Goal: Information Seeking & Learning: Learn about a topic

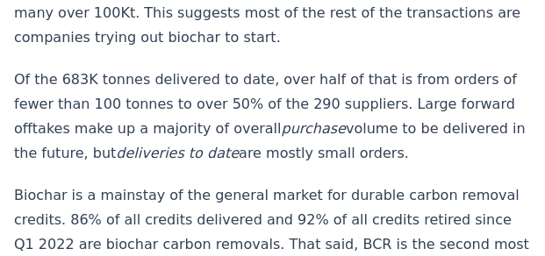
scroll to position [2400, 0]
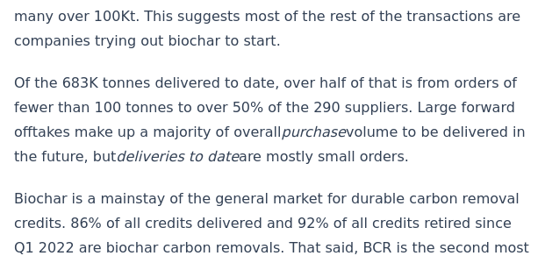
click at [406, 187] on p "Biochar is a mainstay of the general market for durable carbon removal credits.…" at bounding box center [272, 261] width 517 height 148
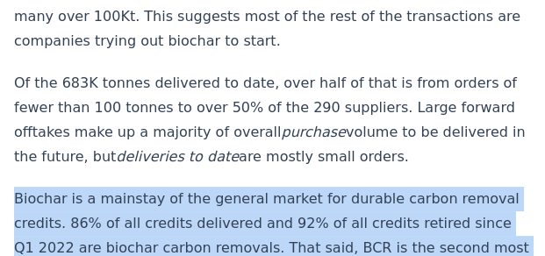
drag, startPoint x: 403, startPoint y: 165, endPoint x: -3, endPoint y: 59, distance: 419.5
copy p "Biochar is a mainstay of the general market for durable carbon removal credits.…"
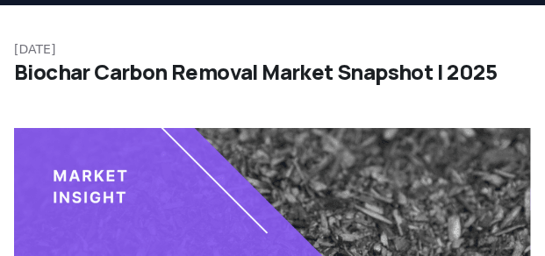
scroll to position [0, 0]
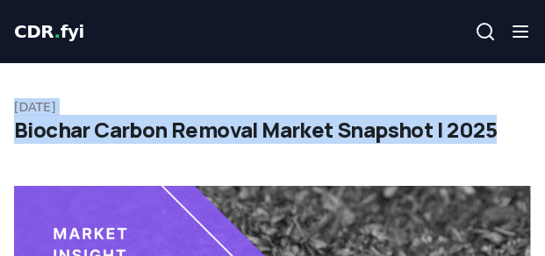
drag, startPoint x: 489, startPoint y: 126, endPoint x: 8, endPoint y: 111, distance: 481.6
drag, startPoint x: 8, startPoint y: 111, endPoint x: 56, endPoint y: 111, distance: 48.3
copy div "[DATE] Biochar Carbon Removal Market Snapshot | 2025"
